Goal: Information Seeking & Learning: Learn about a topic

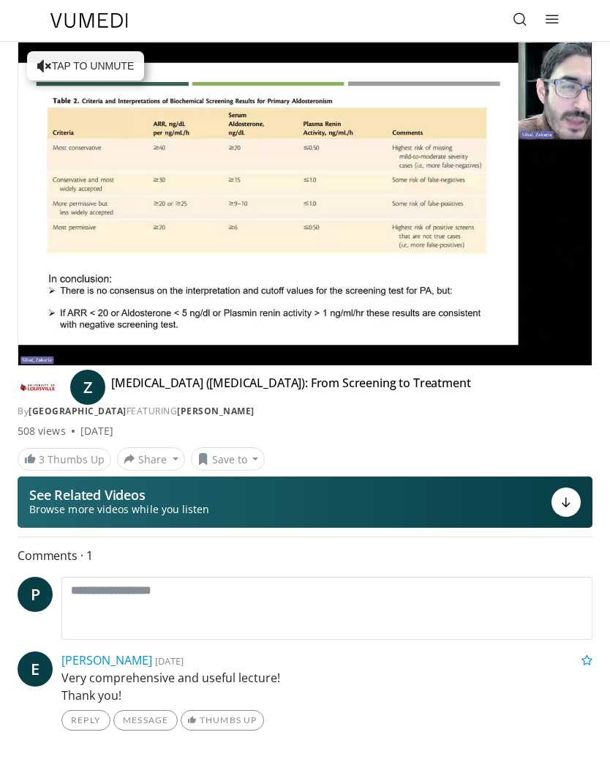
click at [530, 23] on link at bounding box center [520, 20] width 29 height 29
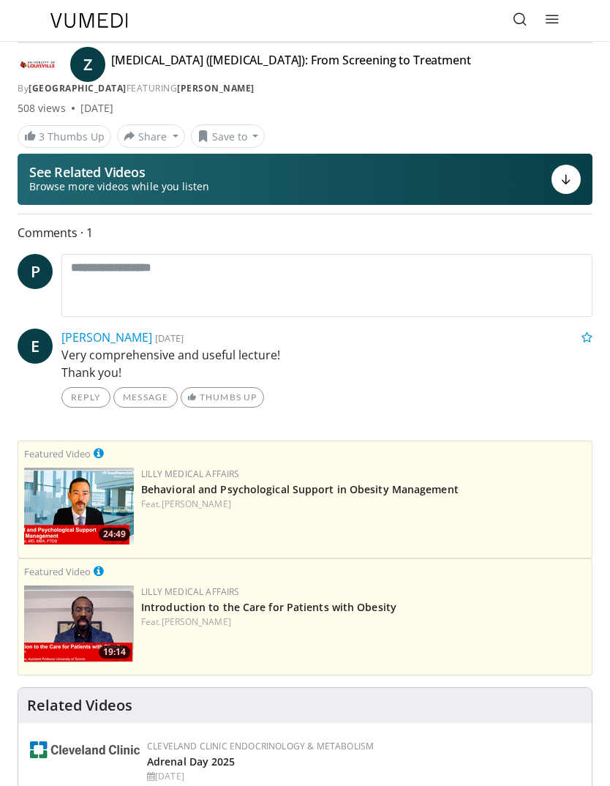
click at [519, 18] on icon at bounding box center [520, 19] width 15 height 15
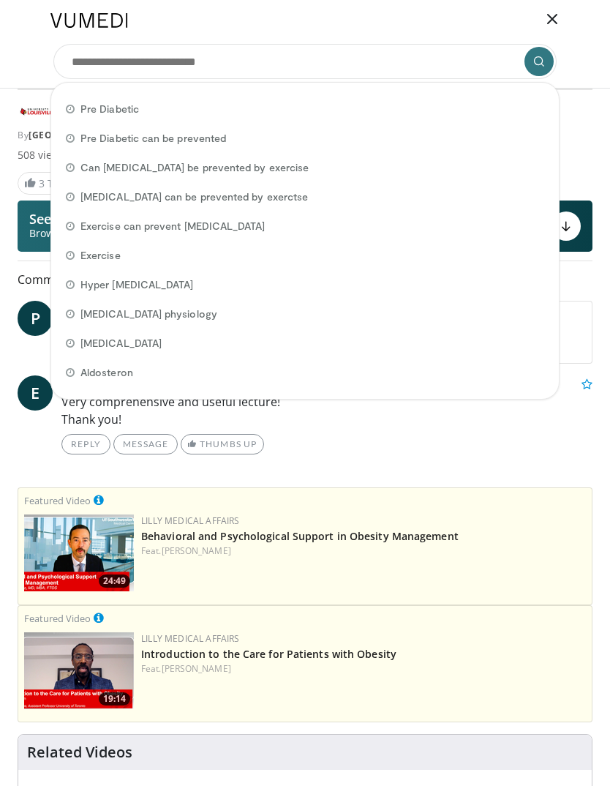
click at [127, 111] on span "Pre Diabetic" at bounding box center [109, 109] width 59 height 15
type input "**********"
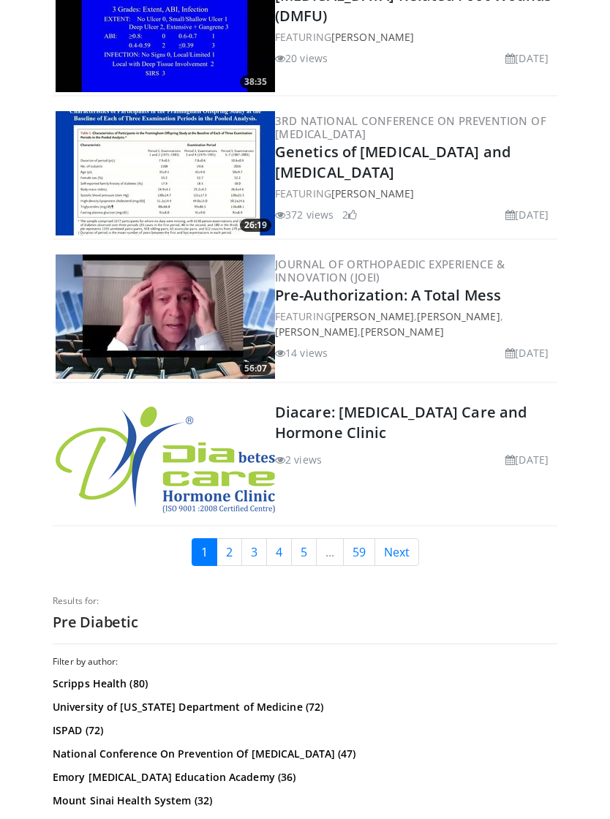
scroll to position [3458, 0]
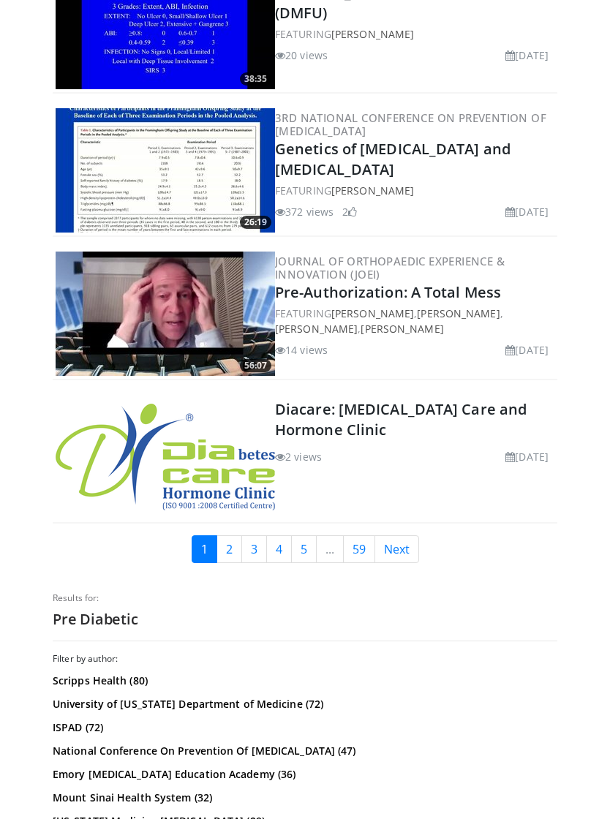
click at [394, 536] on link "Next" at bounding box center [397, 550] width 45 height 28
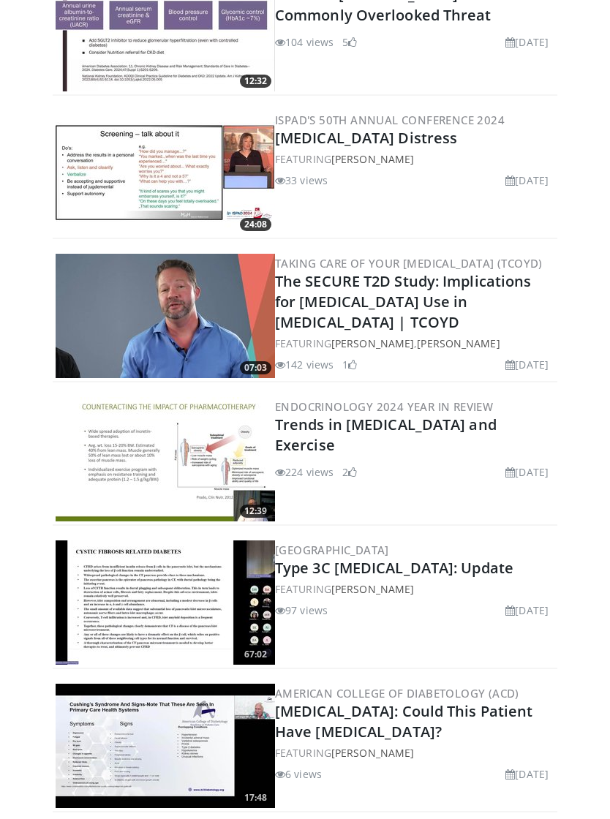
scroll to position [2788, 0]
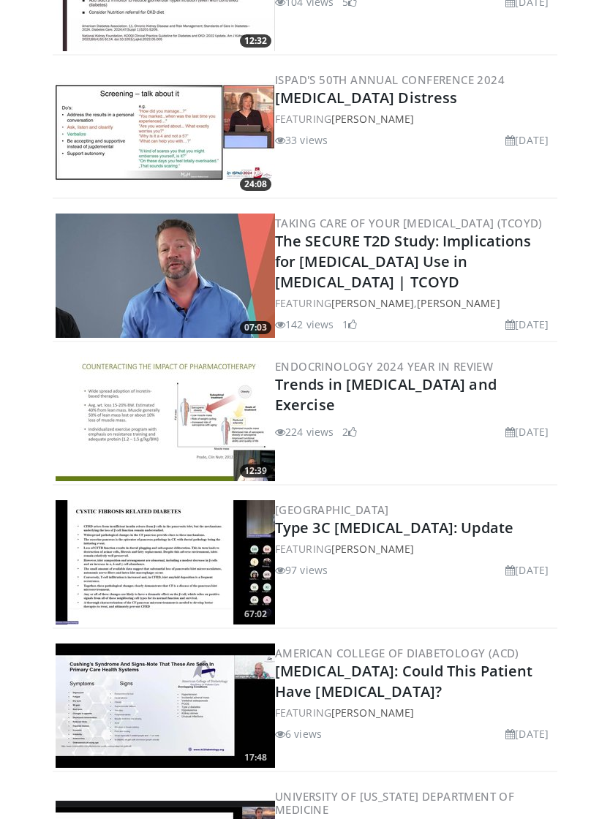
click at [476, 375] on link "Trends in Diabetes and Exercise" at bounding box center [386, 395] width 222 height 40
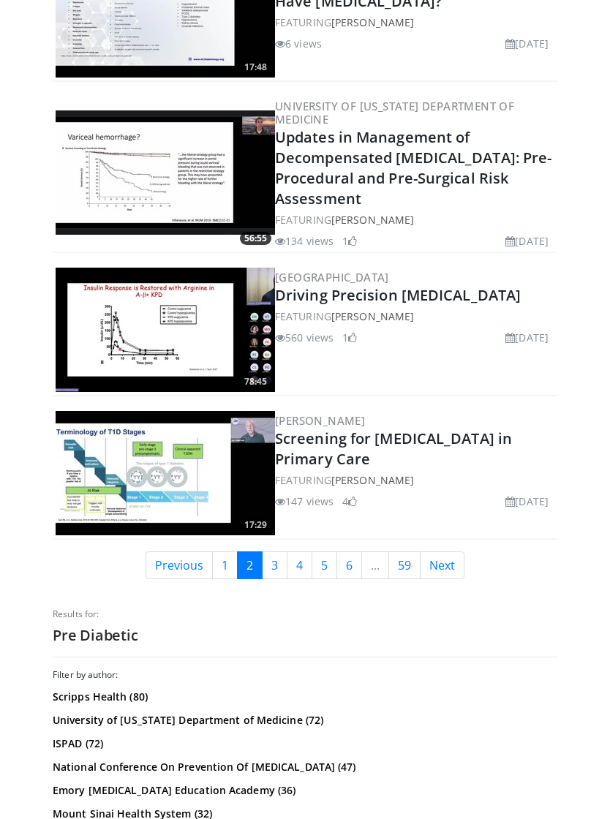
scroll to position [3479, 0]
click at [448, 552] on link "Next" at bounding box center [442, 566] width 45 height 28
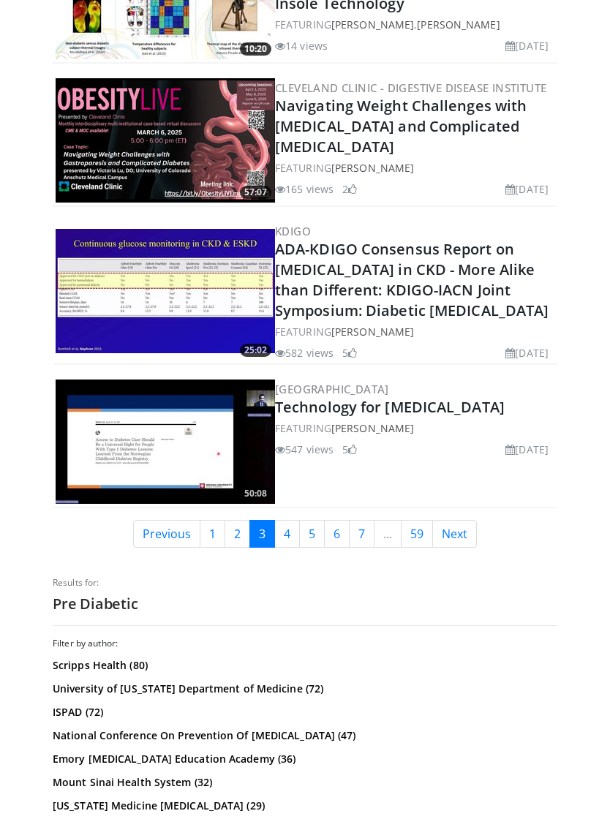
scroll to position [3495, 0]
click at [459, 520] on link "Next" at bounding box center [454, 534] width 45 height 28
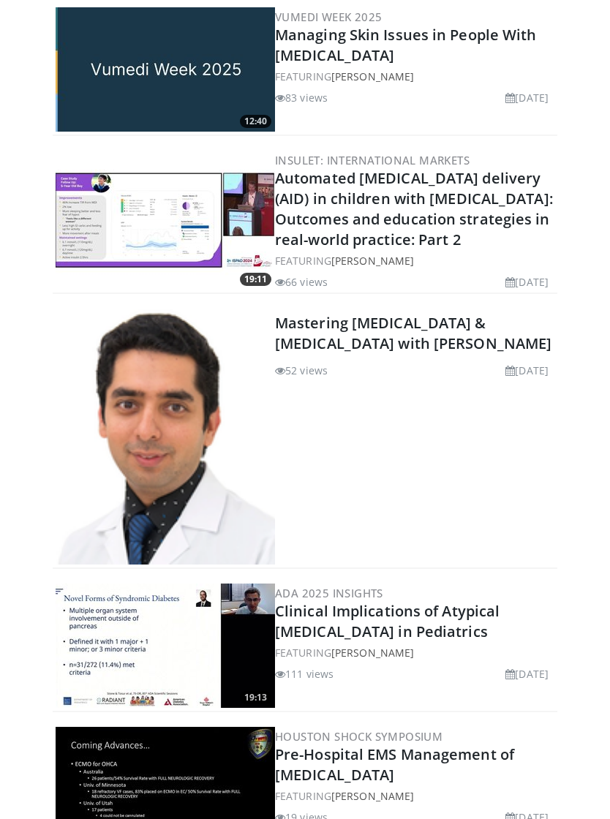
scroll to position [3210, 0]
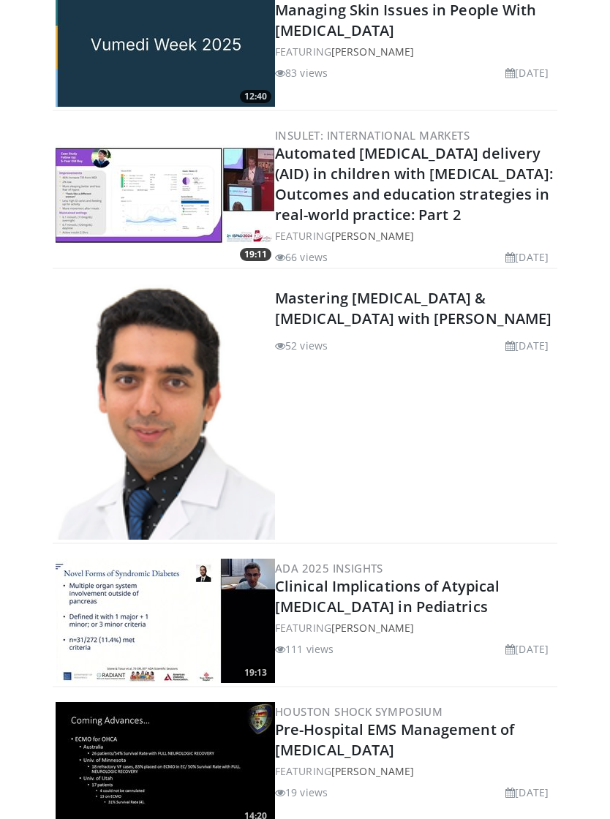
click at [497, 294] on link "Mastering [MEDICAL_DATA] & [MEDICAL_DATA] with [PERSON_NAME]" at bounding box center [413, 308] width 277 height 40
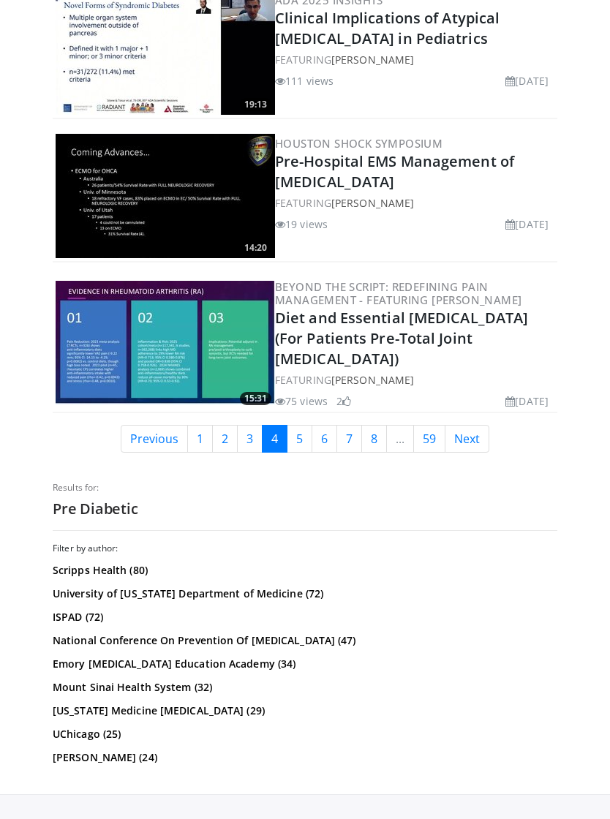
scroll to position [3784, 0]
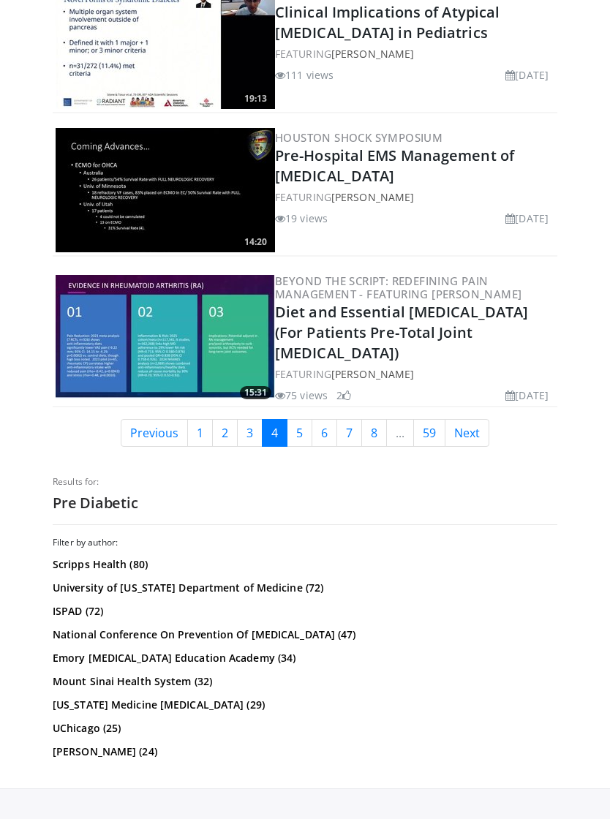
click at [478, 419] on link "Next" at bounding box center [467, 433] width 45 height 28
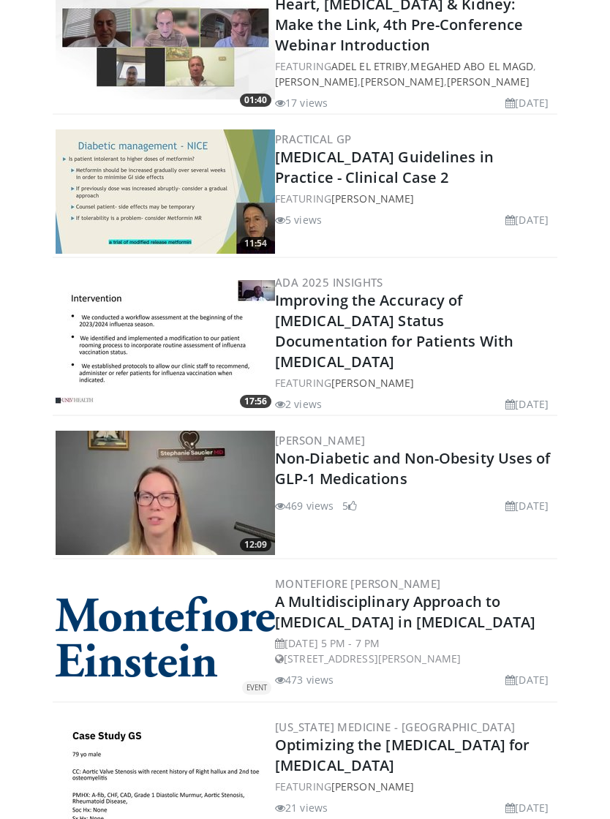
scroll to position [580, 0]
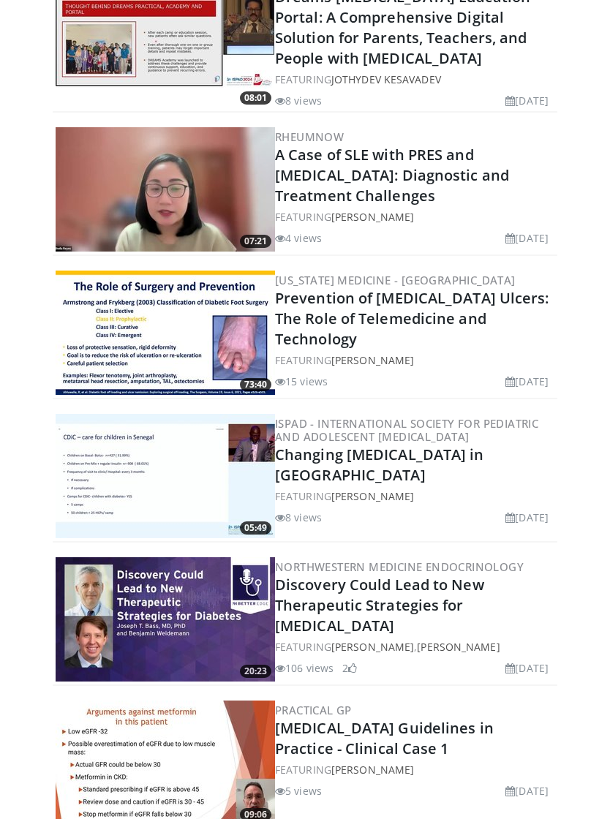
scroll to position [1468, 0]
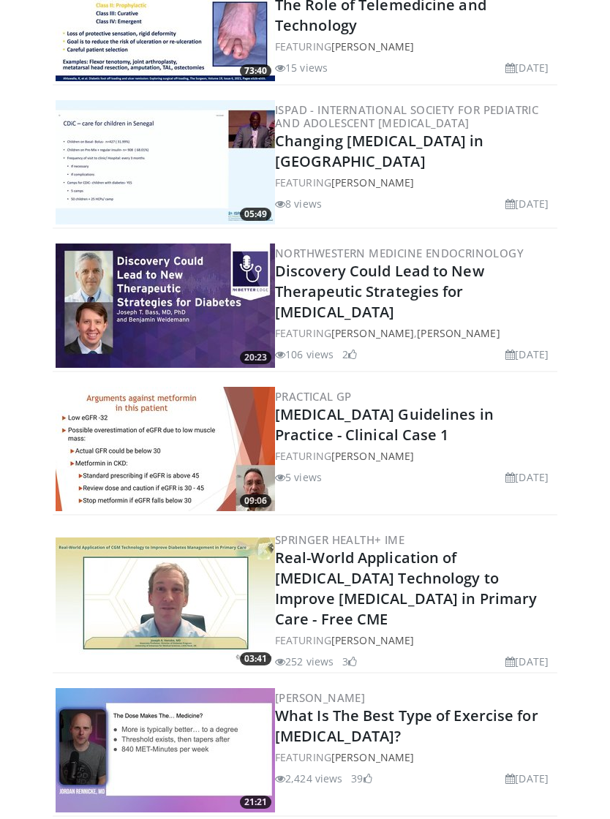
click at [566, 436] on div "19:14 Lilly Medical Affairs Introduction to the Care for Patients with Obesity …" at bounding box center [305, 342] width 527 height 4035
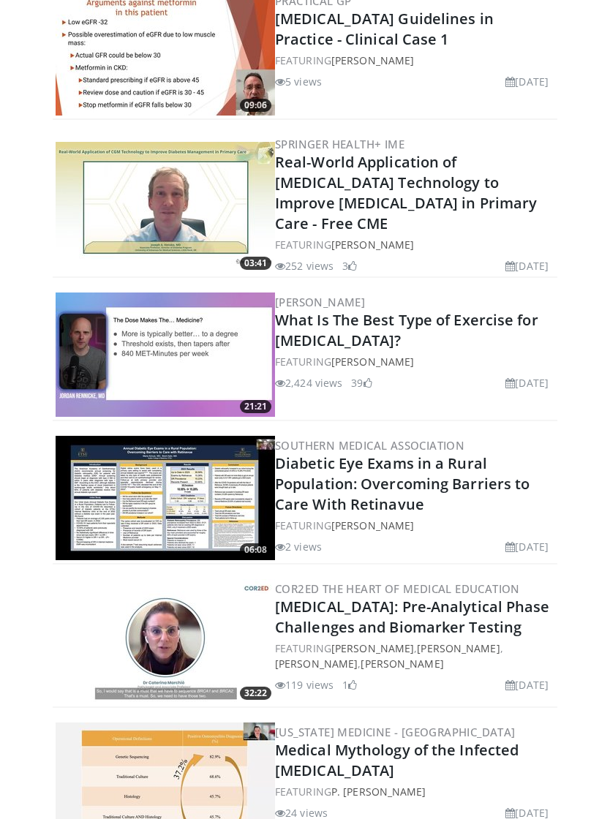
scroll to position [2158, 0]
click at [497, 327] on link "What Is The Best Type of Exercise for Diabetes?" at bounding box center [406, 330] width 263 height 40
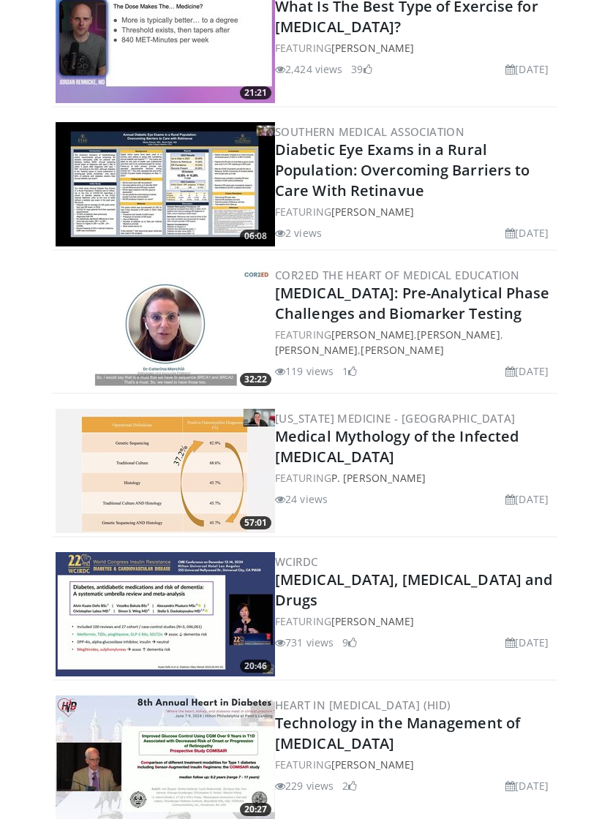
scroll to position [2484, 0]
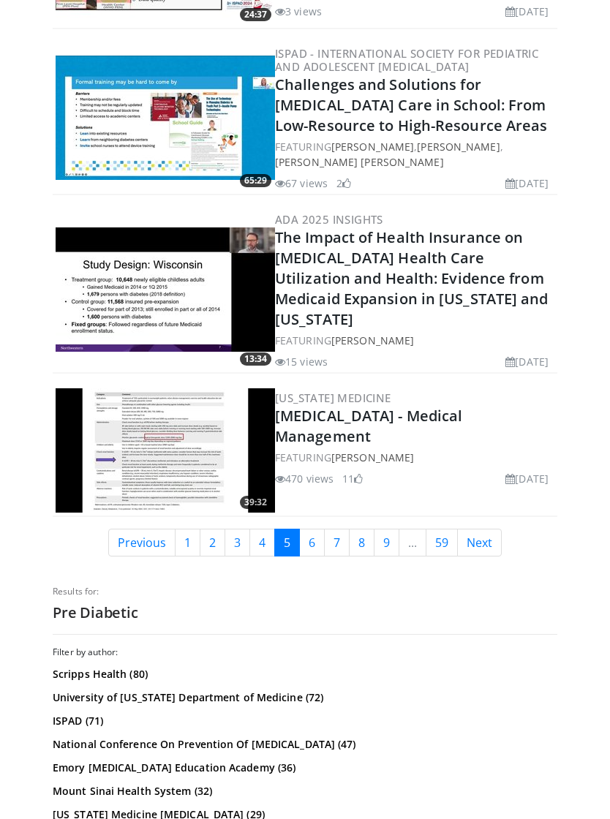
scroll to position [3554, 0]
click at [487, 529] on link "Next" at bounding box center [479, 543] width 45 height 28
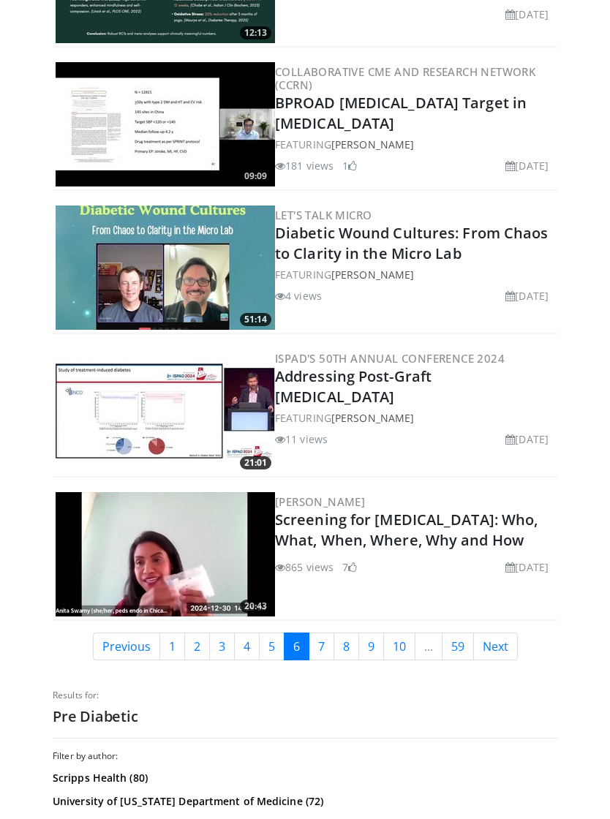
scroll to position [3048, 0]
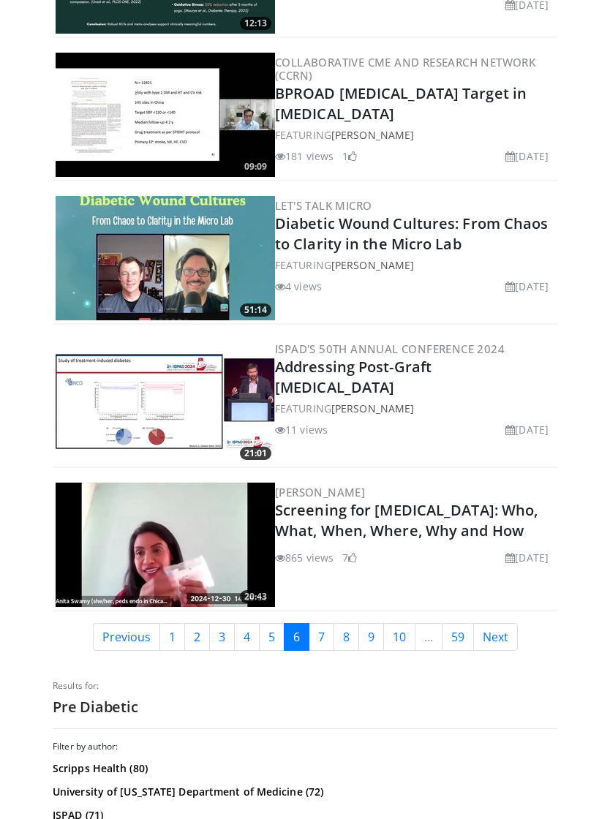
click at [508, 639] on link "Next" at bounding box center [495, 637] width 45 height 28
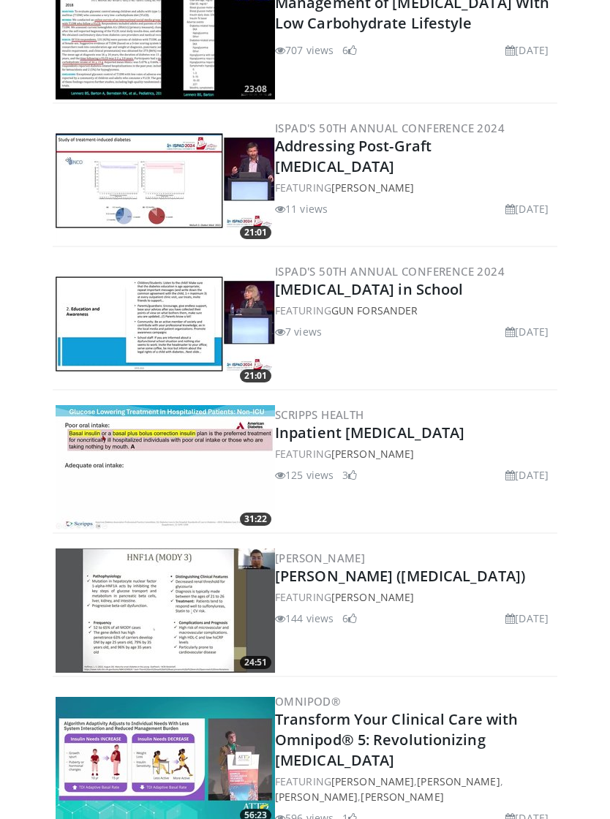
scroll to position [1129, 0]
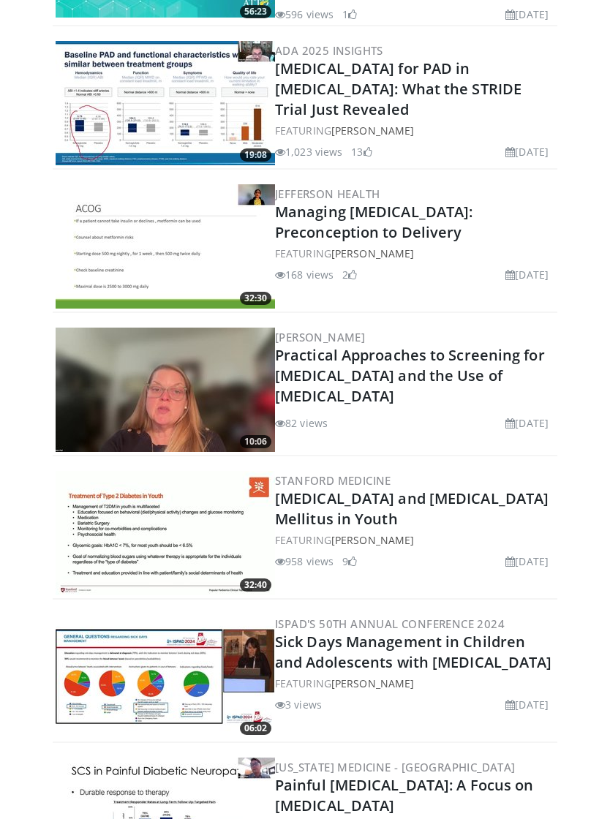
scroll to position [1934, 0]
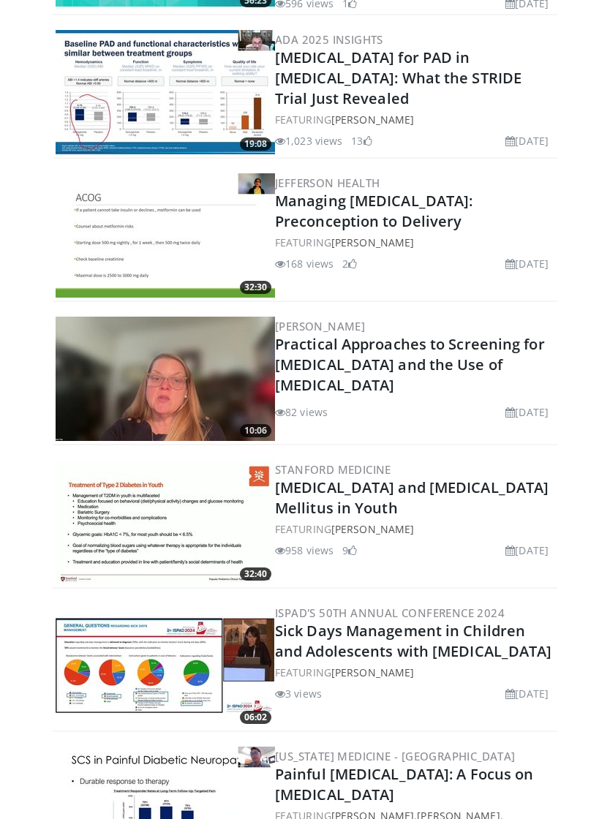
click at [492, 508] on link "[MEDICAL_DATA] and [MEDICAL_DATA] Mellitus in Youth" at bounding box center [412, 498] width 274 height 40
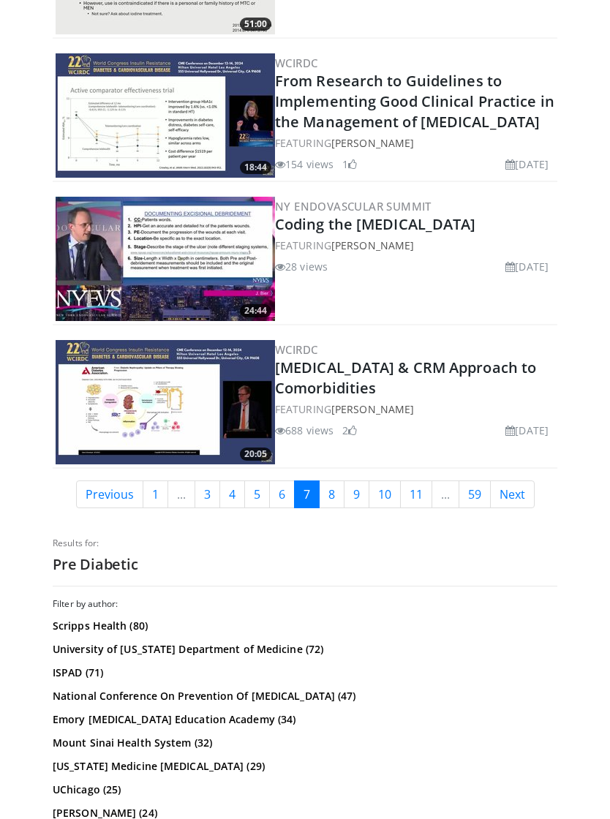
scroll to position [3558, 0]
click at [517, 495] on link "Next" at bounding box center [512, 495] width 45 height 28
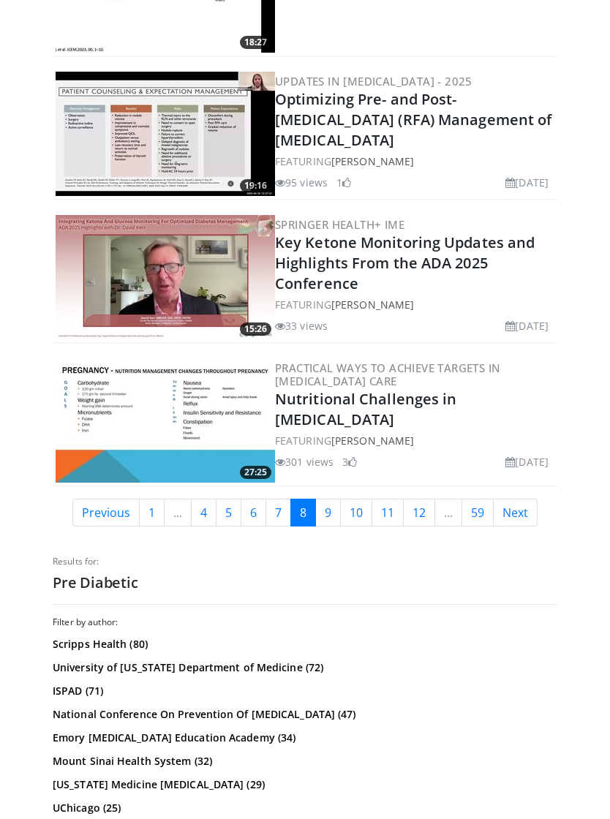
scroll to position [3376, 0]
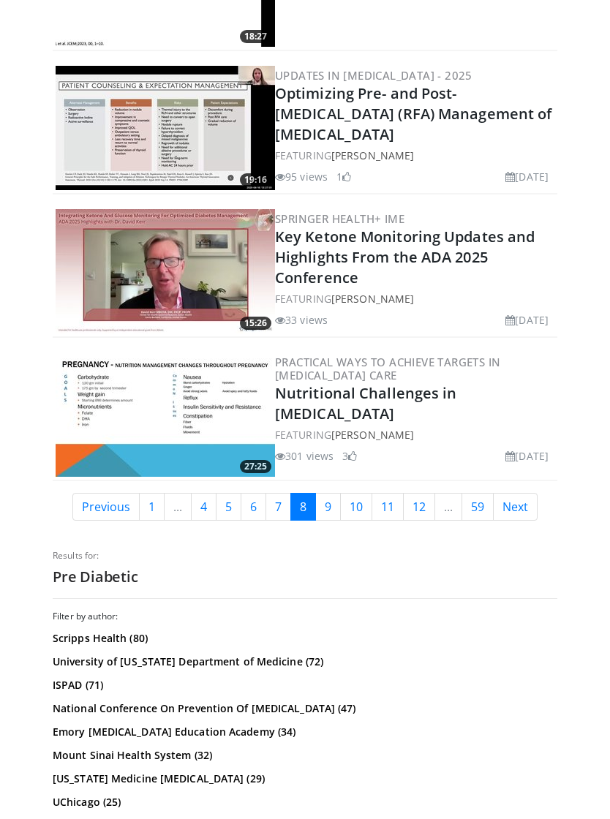
click at [529, 515] on link "Next" at bounding box center [515, 507] width 45 height 28
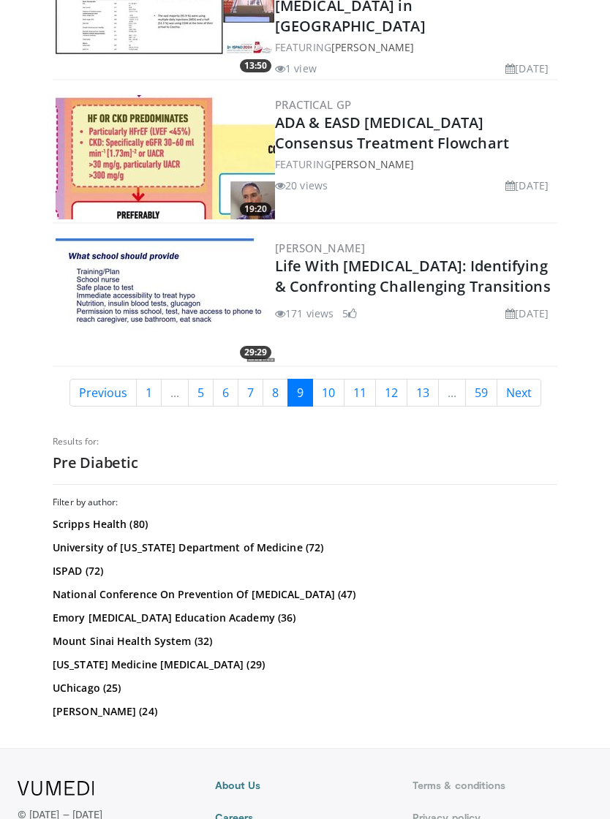
scroll to position [3736, 0]
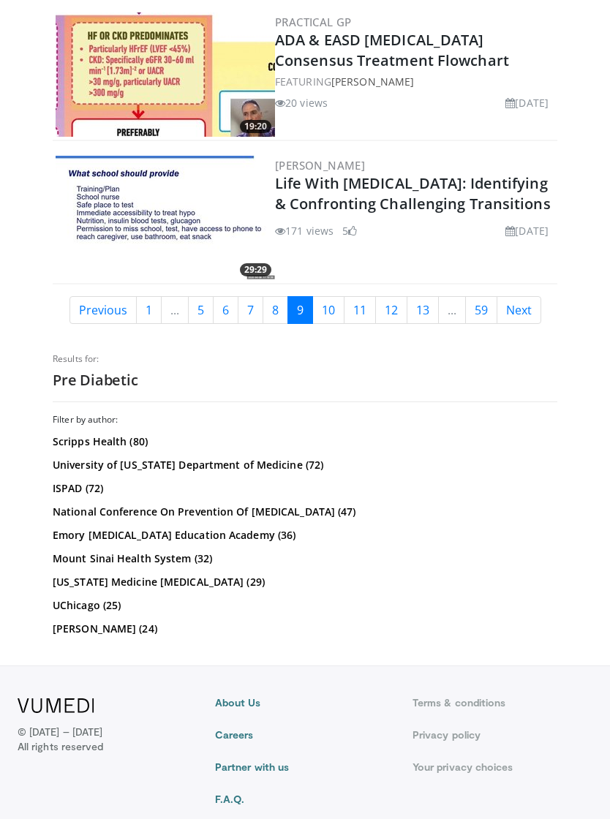
click at [521, 299] on link "Next" at bounding box center [519, 310] width 45 height 28
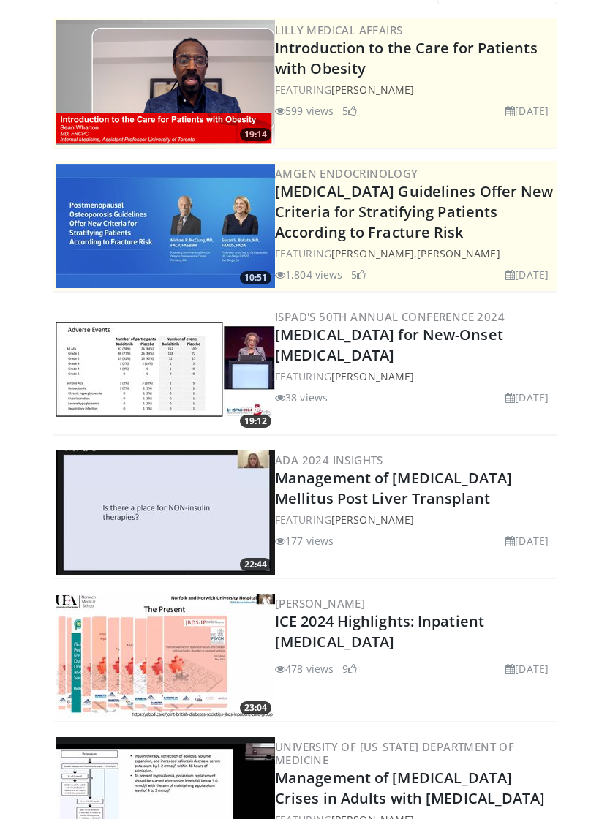
scroll to position [0, 0]
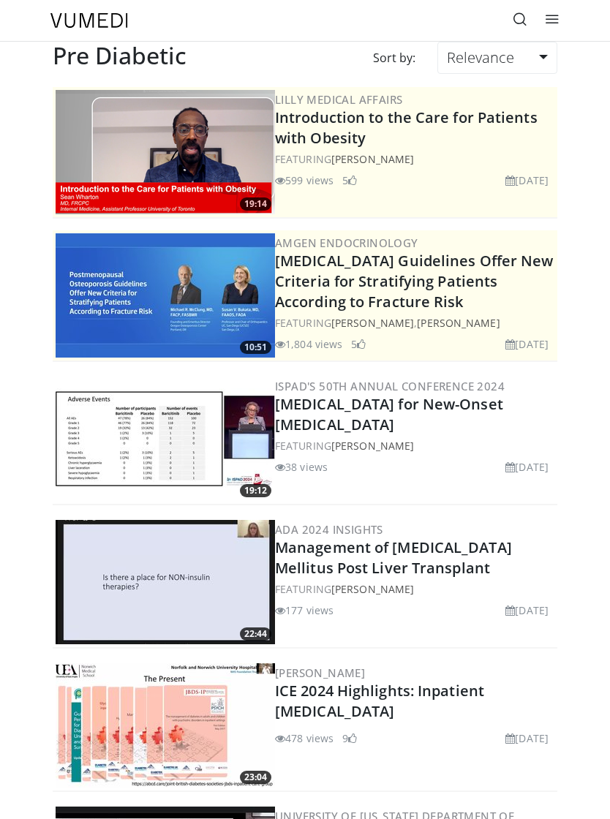
click at [517, 23] on icon at bounding box center [520, 19] width 15 height 15
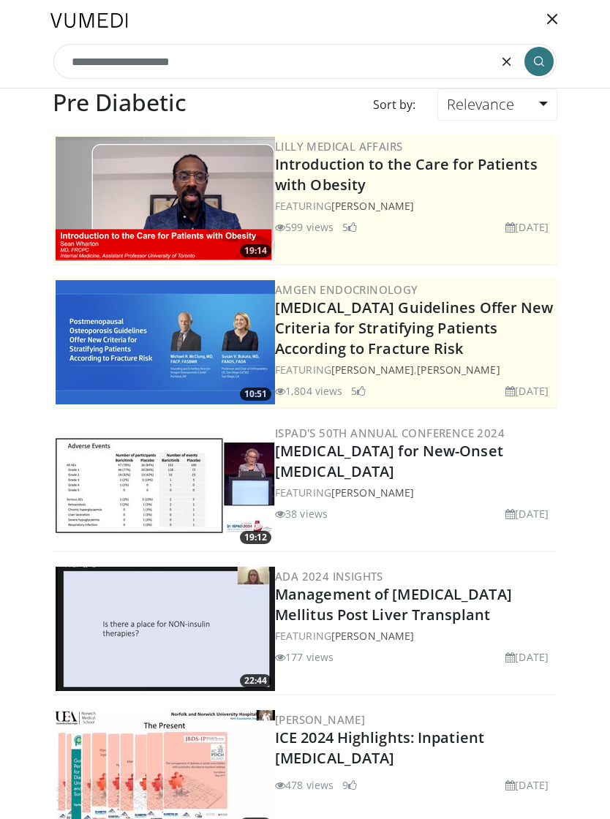
type input "**********"
click at [545, 64] on button "submit" at bounding box center [539, 61] width 29 height 29
click at [544, 56] on icon "submit" at bounding box center [539, 62] width 12 height 12
click at [542, 64] on icon "submit" at bounding box center [539, 62] width 12 height 12
click at [280, 61] on input "**********" at bounding box center [304, 61] width 503 height 35
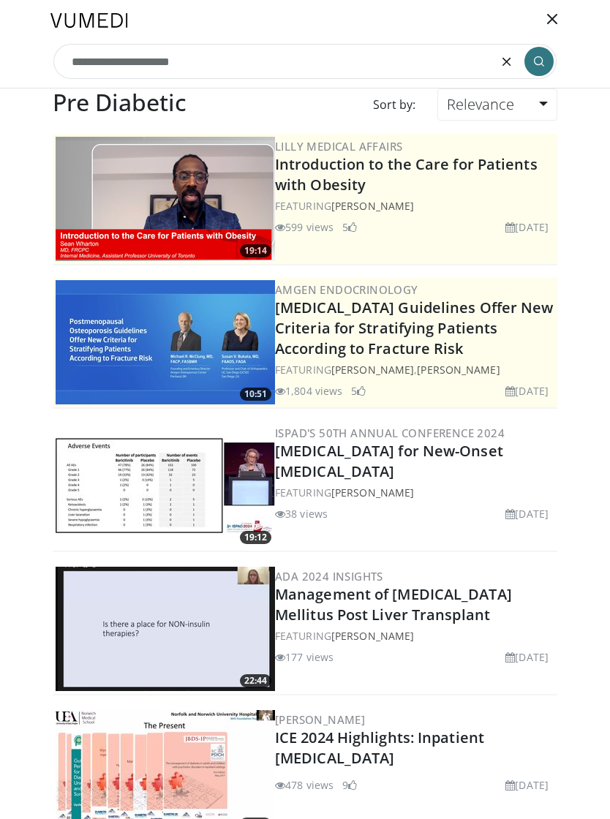
click at [280, 62] on input "**********" at bounding box center [304, 61] width 503 height 35
click at [273, 70] on input "**********" at bounding box center [304, 61] width 503 height 35
click at [273, 65] on input "**********" at bounding box center [304, 61] width 503 height 35
click at [548, 66] on button "submit" at bounding box center [539, 61] width 29 height 29
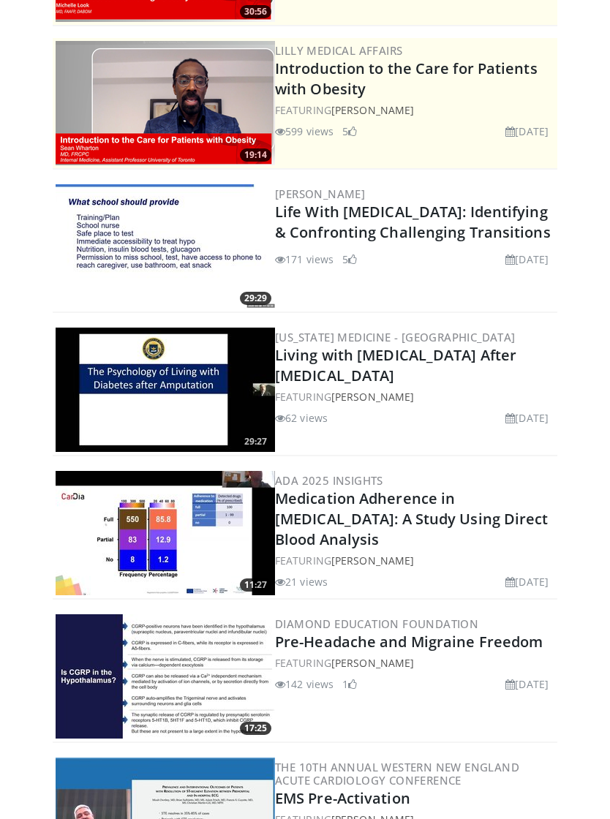
scroll to position [207, 0]
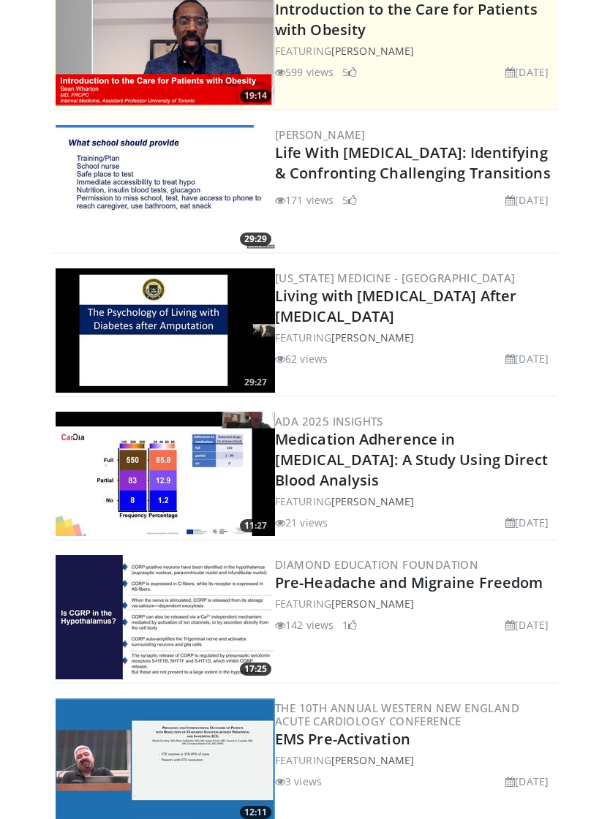
scroll to position [0, 0]
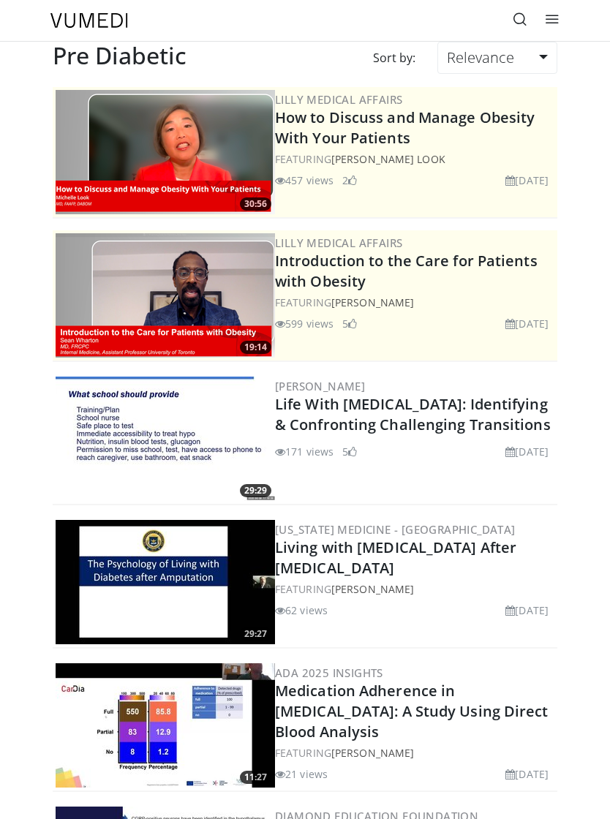
click at [515, 12] on icon at bounding box center [520, 19] width 15 height 15
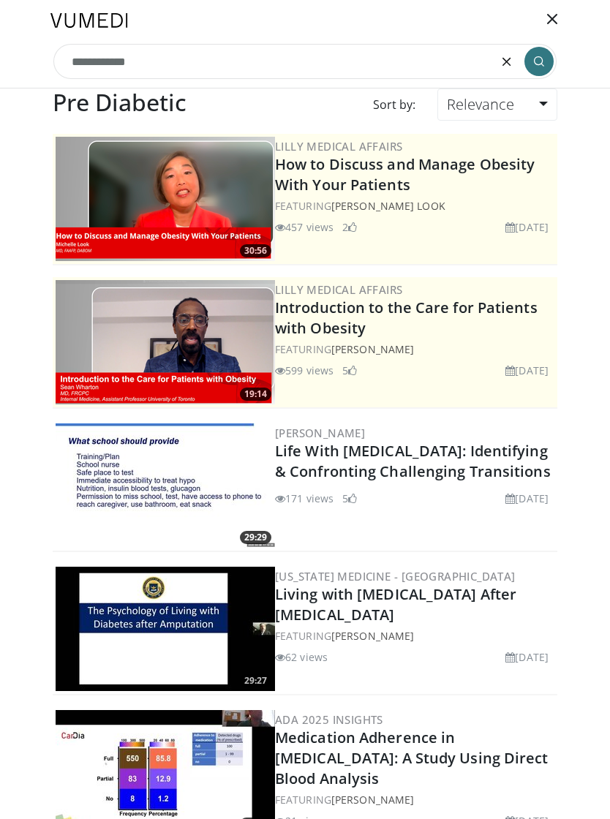
click at [222, 68] on input "**********" at bounding box center [304, 61] width 503 height 35
